Goal: Information Seeking & Learning: Learn about a topic

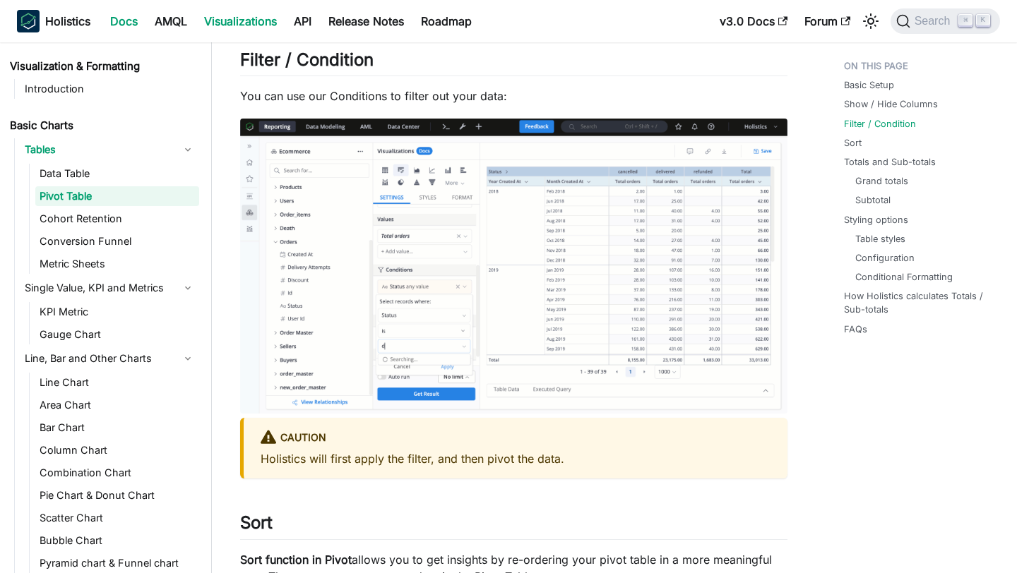
click at [137, 18] on link "Docs" at bounding box center [124, 21] width 44 height 23
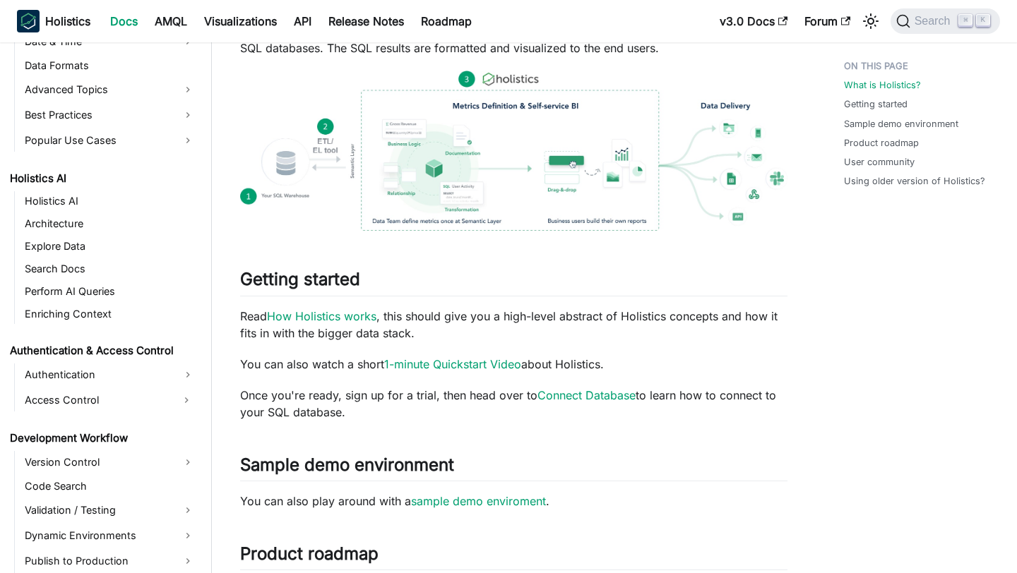
scroll to position [591, 0]
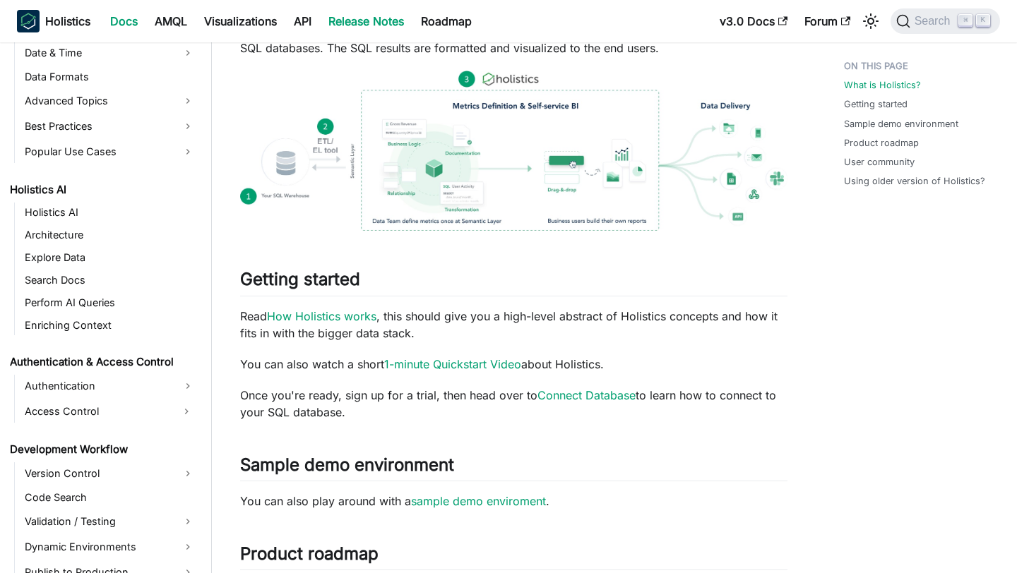
click at [388, 21] on link "Release Notes" at bounding box center [366, 21] width 93 height 23
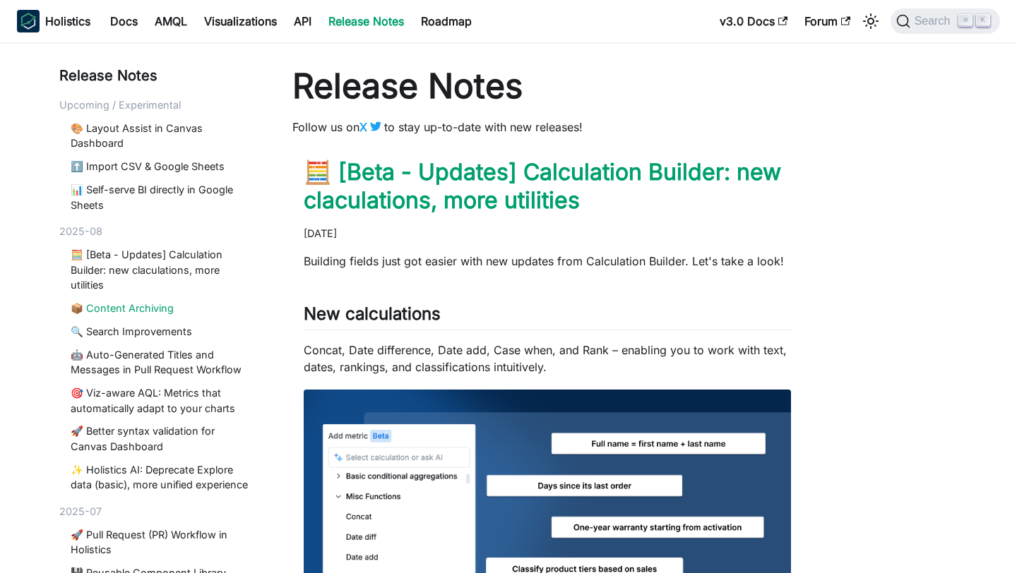
click at [131, 305] on link "📦 Content Archiving" at bounding box center [162, 309] width 182 height 16
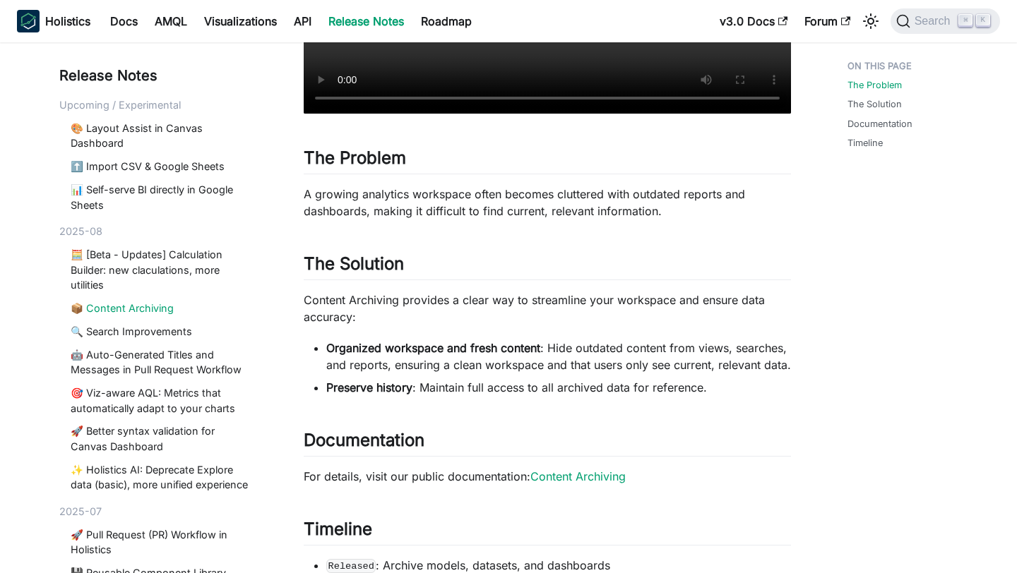
scroll to position [411, 0]
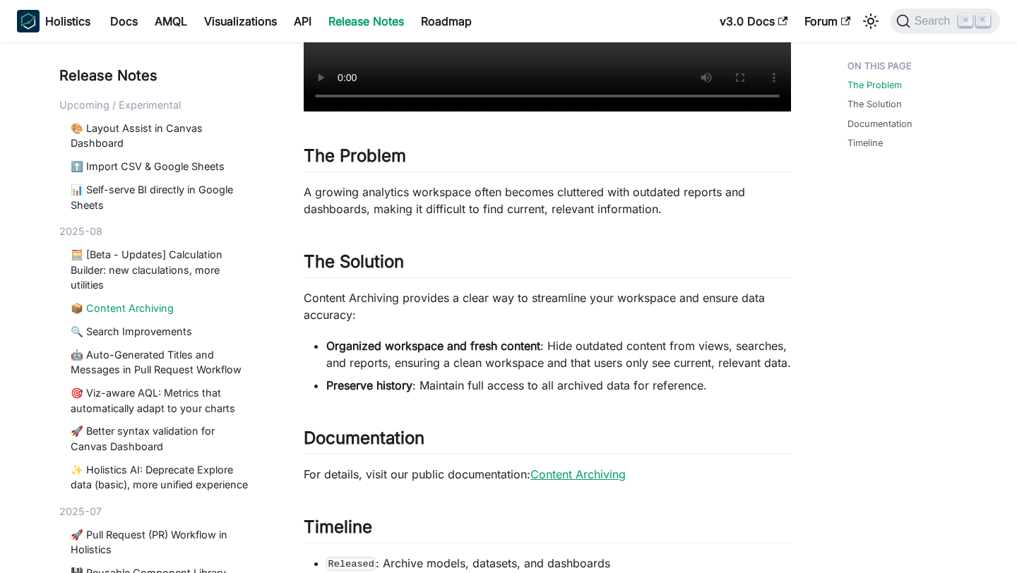
click at [563, 482] on link "Content Archiving" at bounding box center [577, 475] width 95 height 14
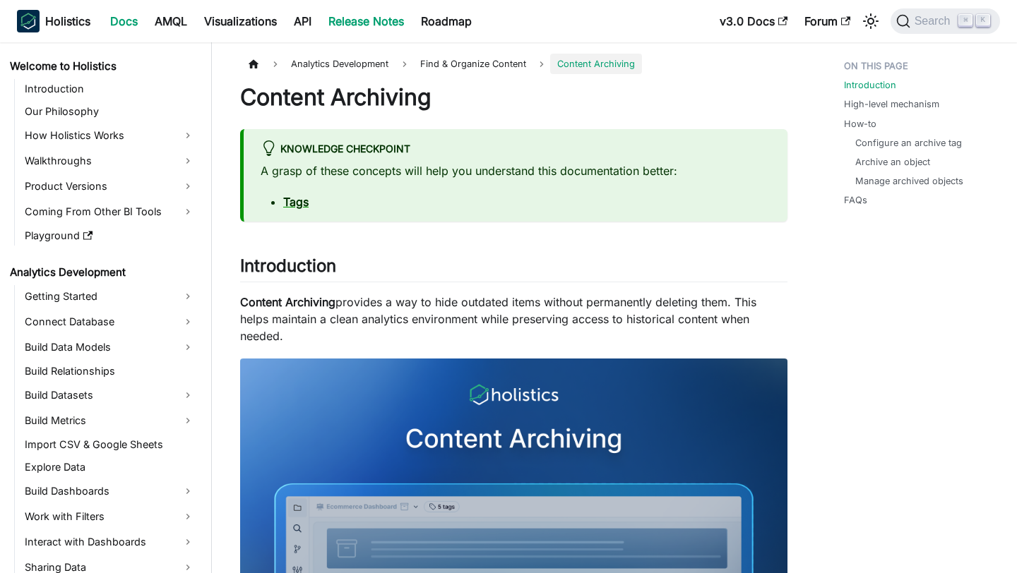
click at [377, 25] on link "Release Notes" at bounding box center [366, 21] width 93 height 23
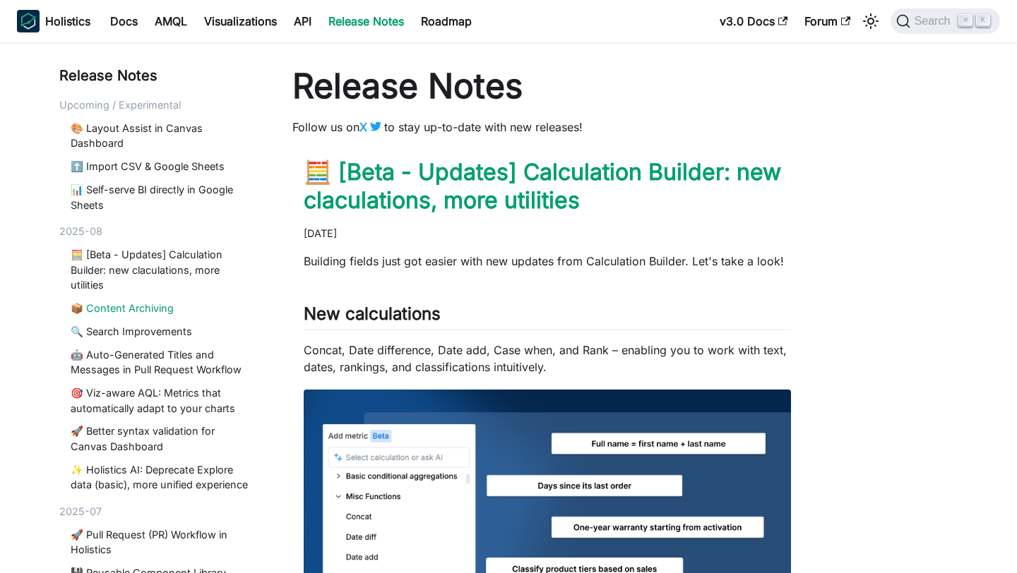
click at [157, 311] on link "📦 Content Archiving" at bounding box center [162, 309] width 182 height 16
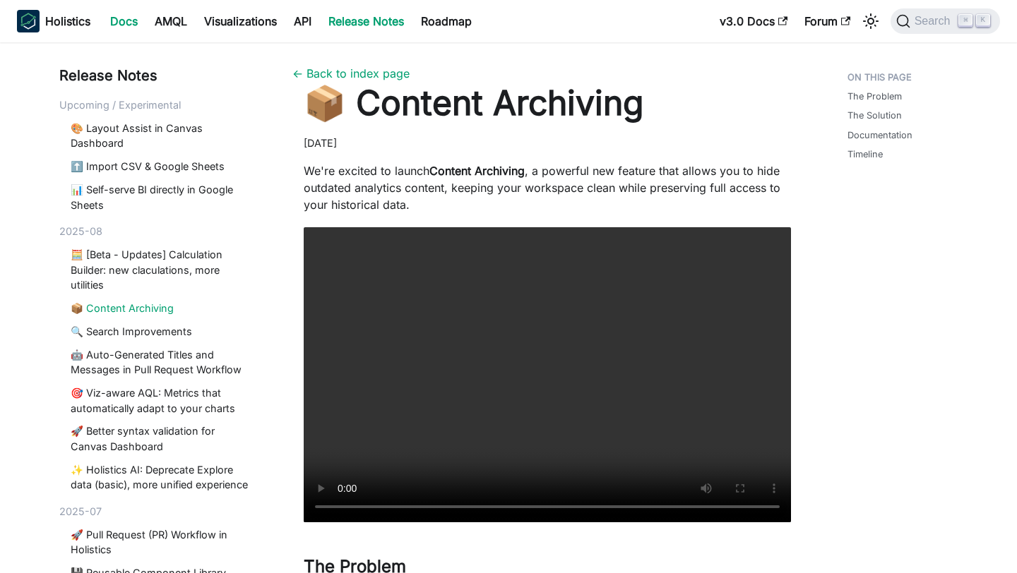
click at [134, 25] on link "Docs" at bounding box center [124, 21] width 44 height 23
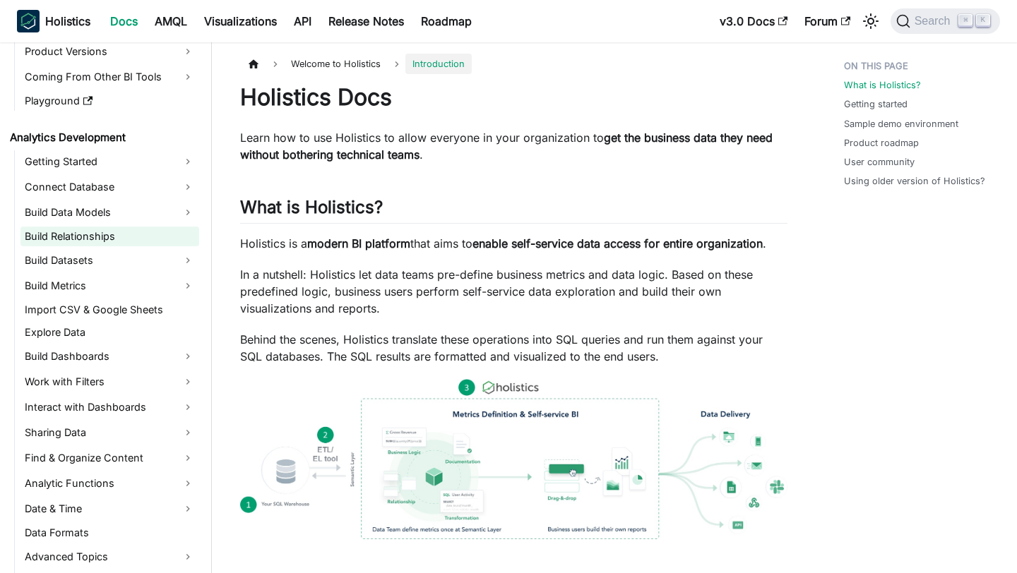
scroll to position [136, 0]
click at [141, 465] on link "Find & Organize Content" at bounding box center [109, 457] width 179 height 23
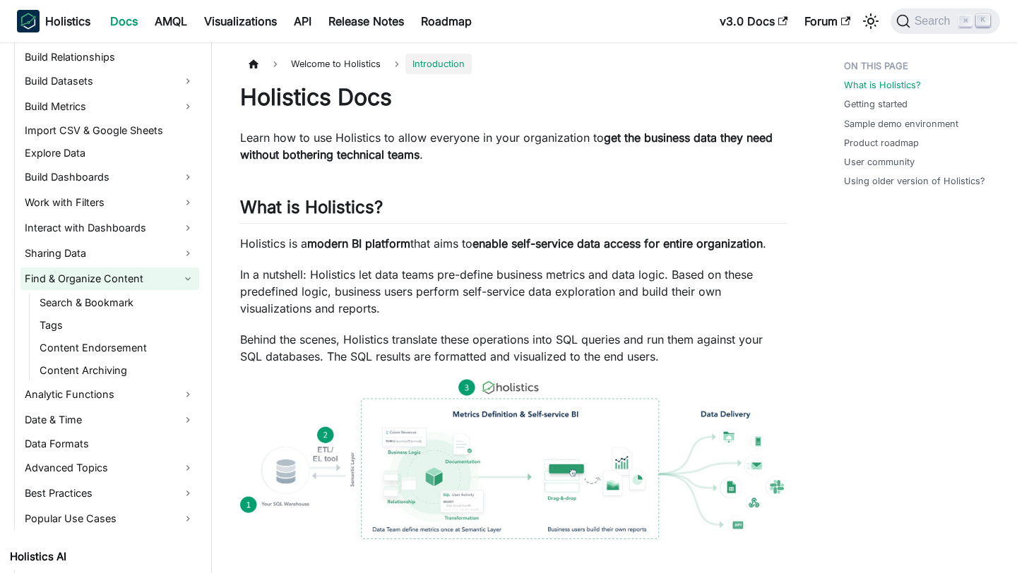
scroll to position [315, 0]
click at [118, 372] on link "Content Archiving" at bounding box center [117, 370] width 164 height 20
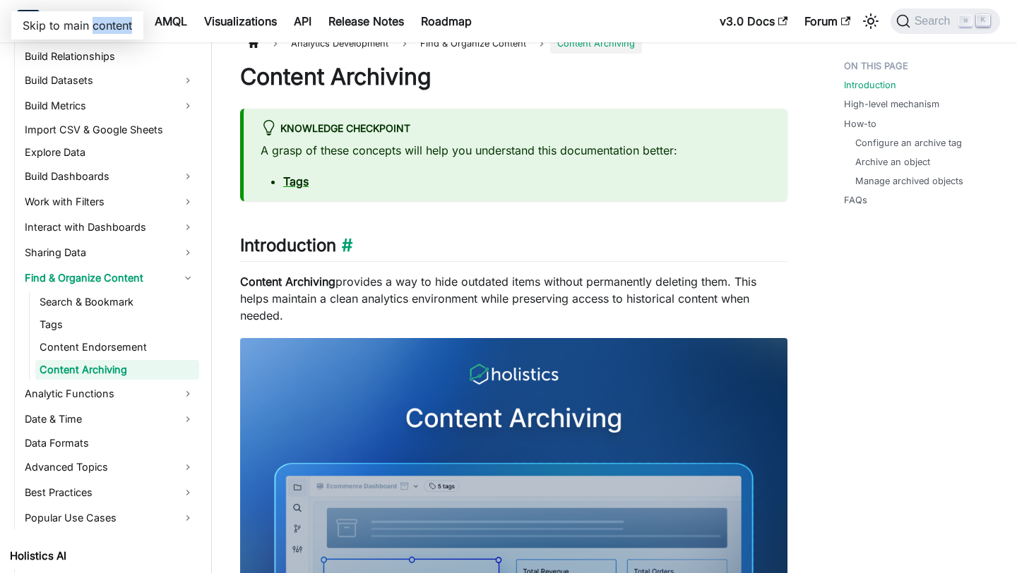
scroll to position [21, 0]
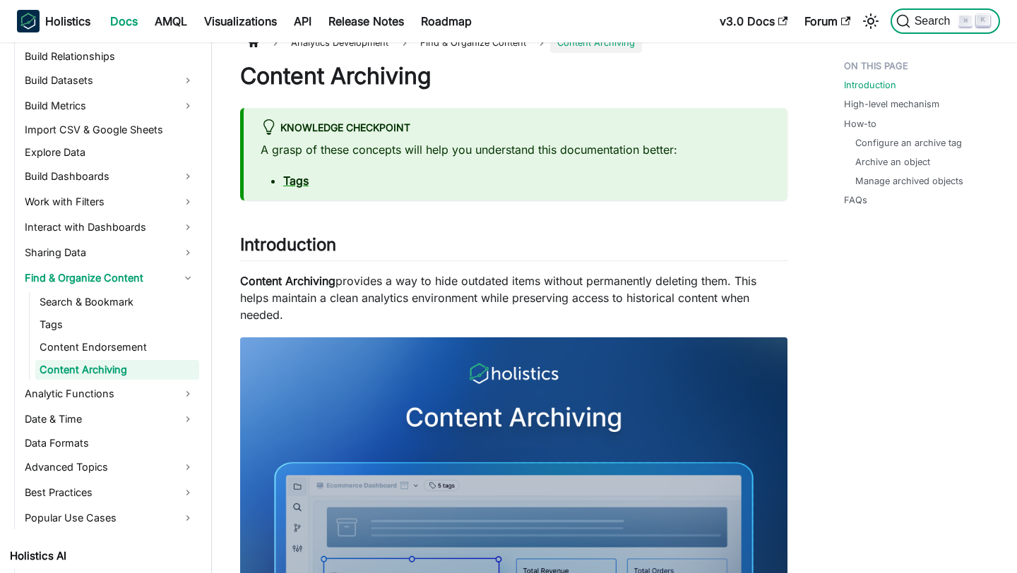
click at [927, 20] on span "Search" at bounding box center [934, 21] width 49 height 13
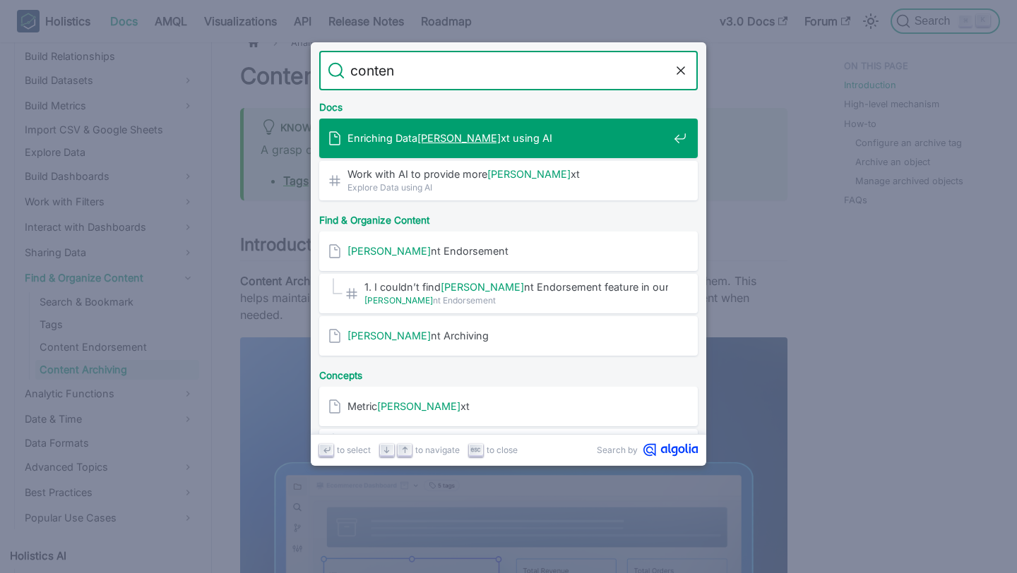
type input "content"
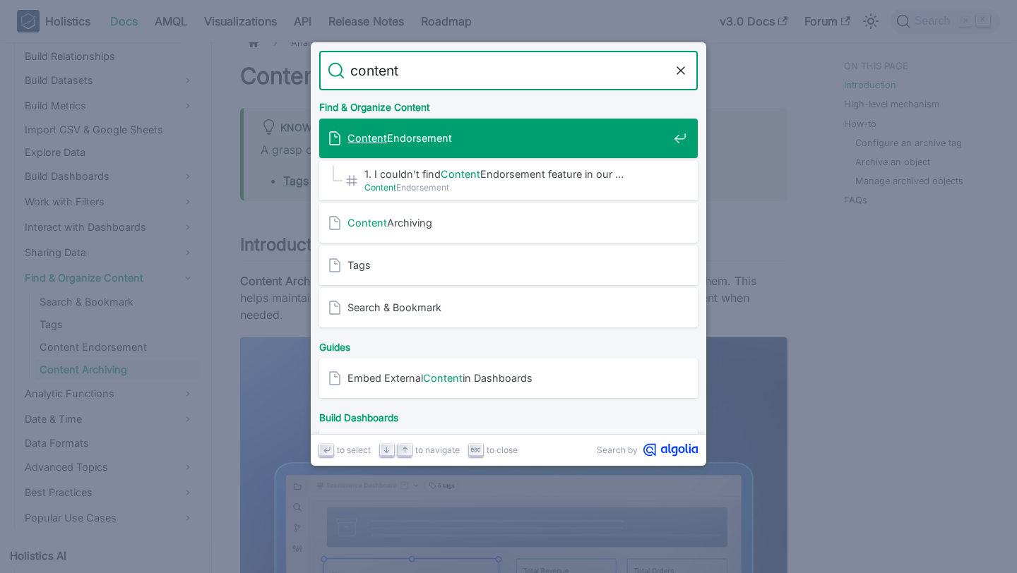
click at [586, 149] on div "Content Endorsement" at bounding box center [513, 139] width 370 height 40
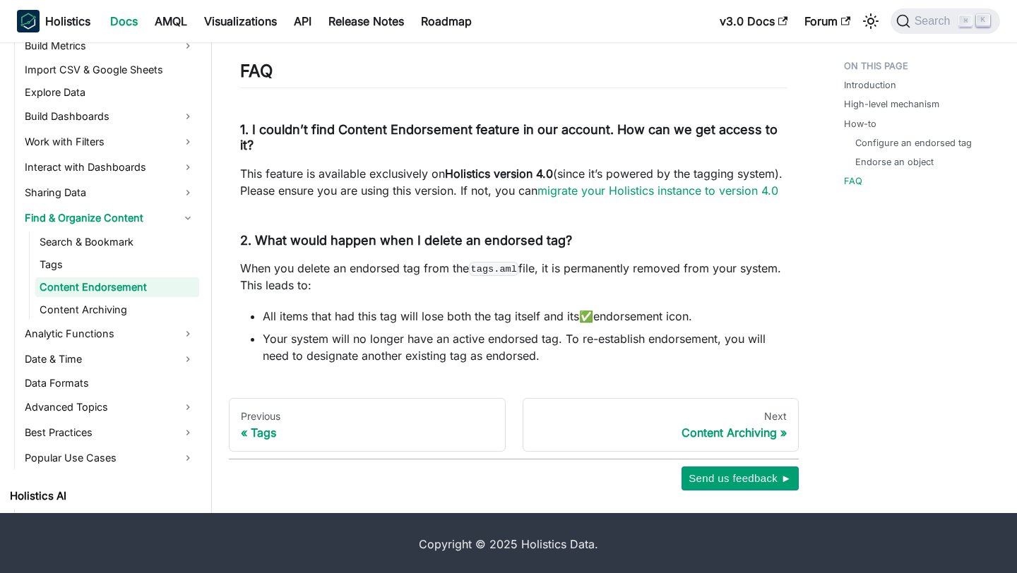
scroll to position [1994, 0]
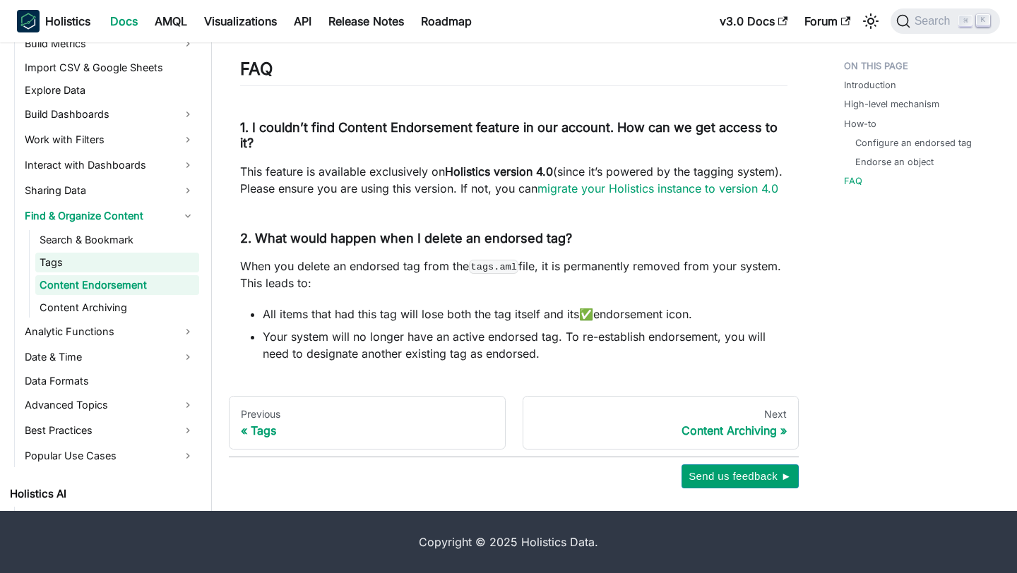
click at [62, 258] on link "Tags" at bounding box center [117, 263] width 164 height 20
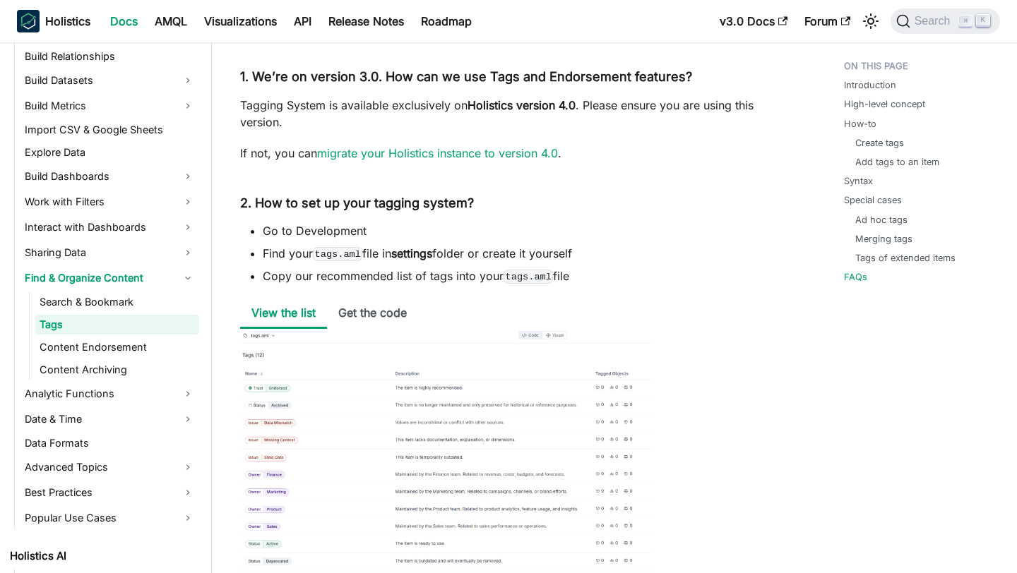
scroll to position [5220, 0]
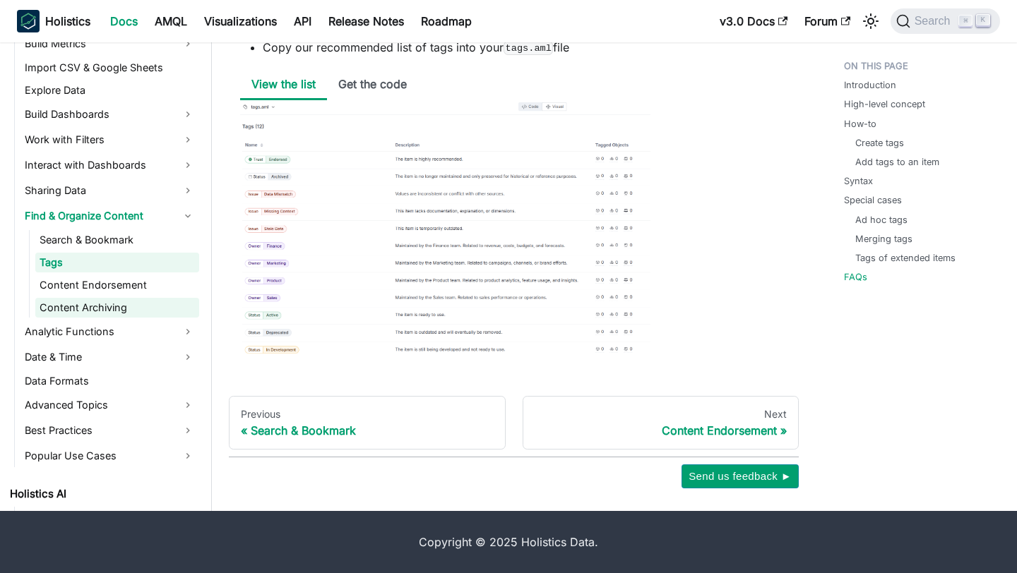
click at [93, 307] on link "Content Archiving" at bounding box center [117, 308] width 164 height 20
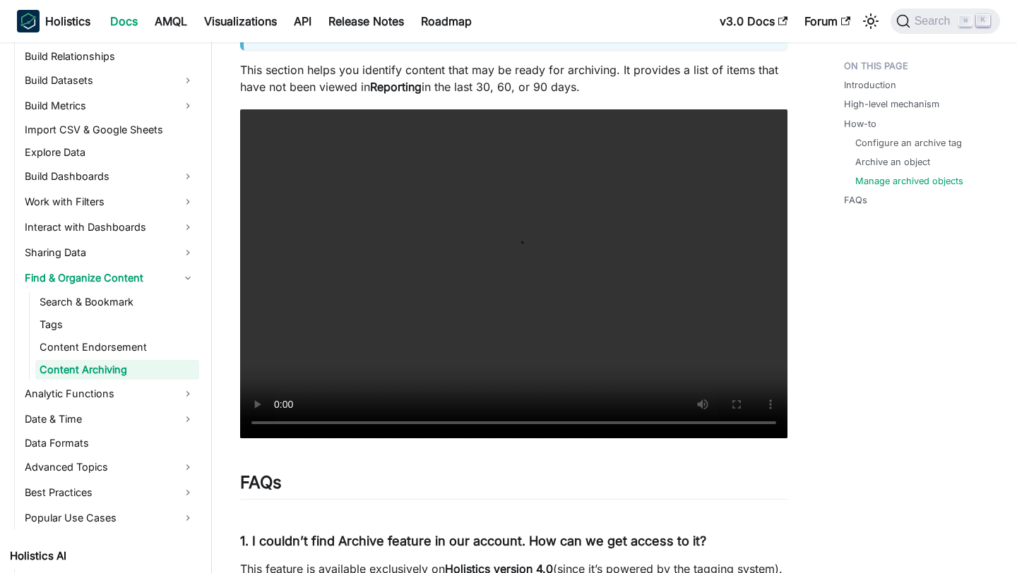
scroll to position [3230, 0]
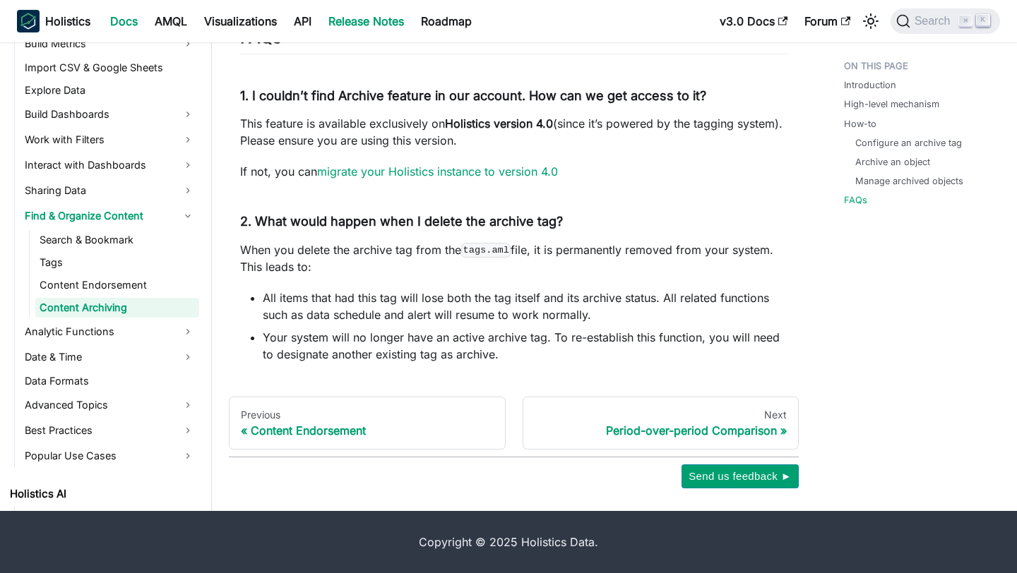
click at [370, 19] on link "Release Notes" at bounding box center [366, 21] width 93 height 23
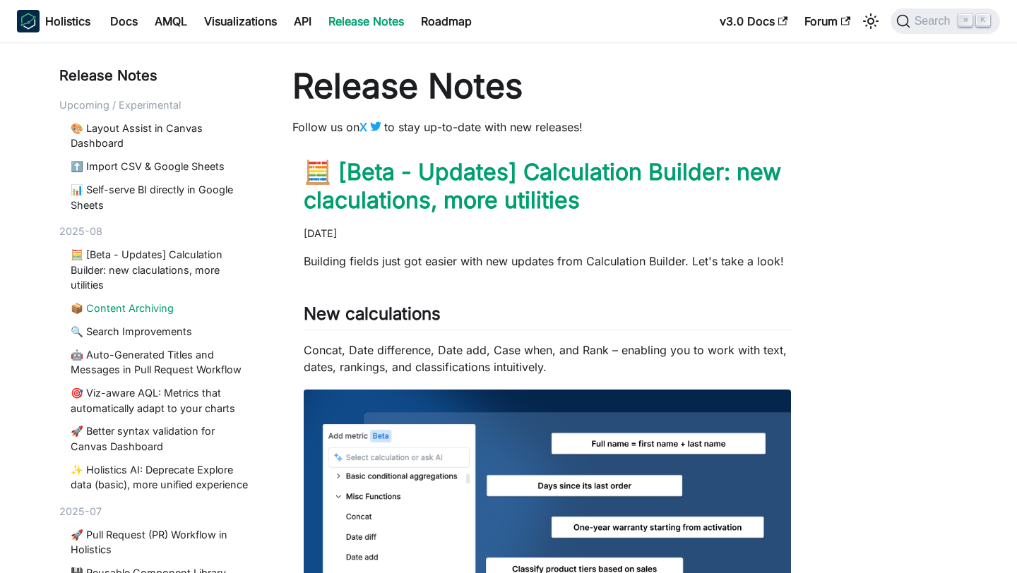
click at [156, 310] on link "📦 Content Archiving" at bounding box center [162, 309] width 182 height 16
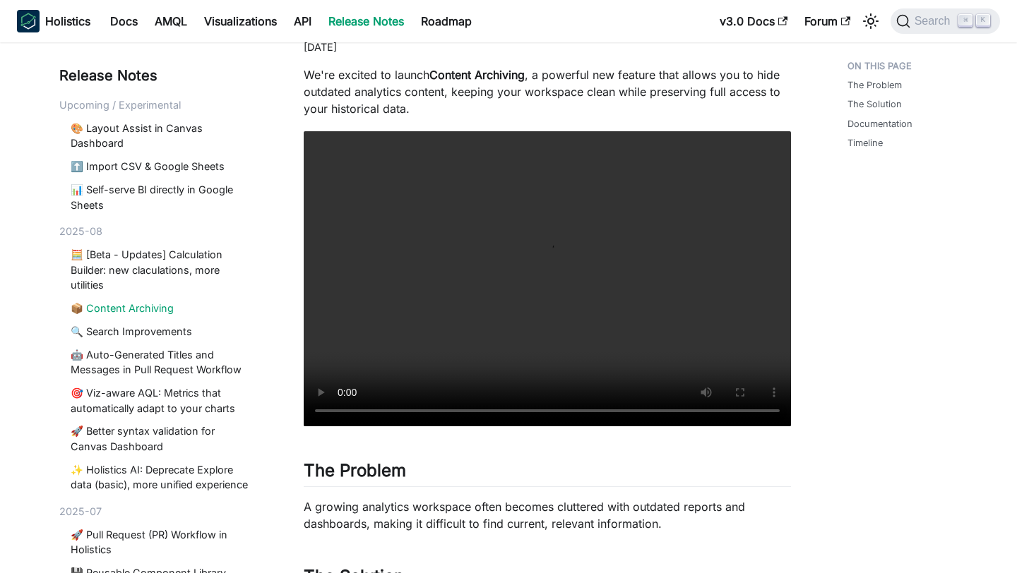
scroll to position [98, 0]
